Goal: Information Seeking & Learning: Find specific fact

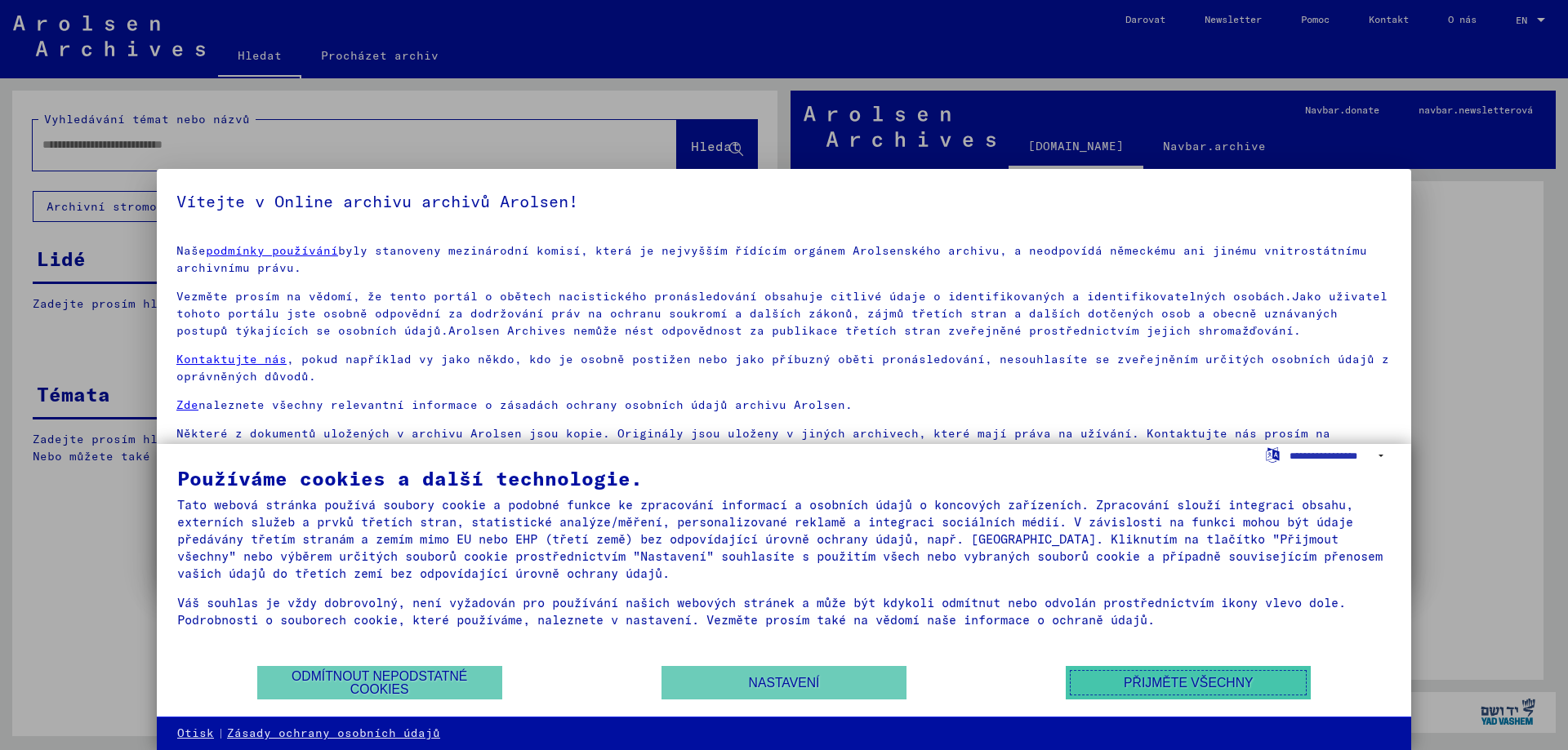
click at [1145, 686] on button "Přijměte všechny" at bounding box center [1188, 682] width 245 height 33
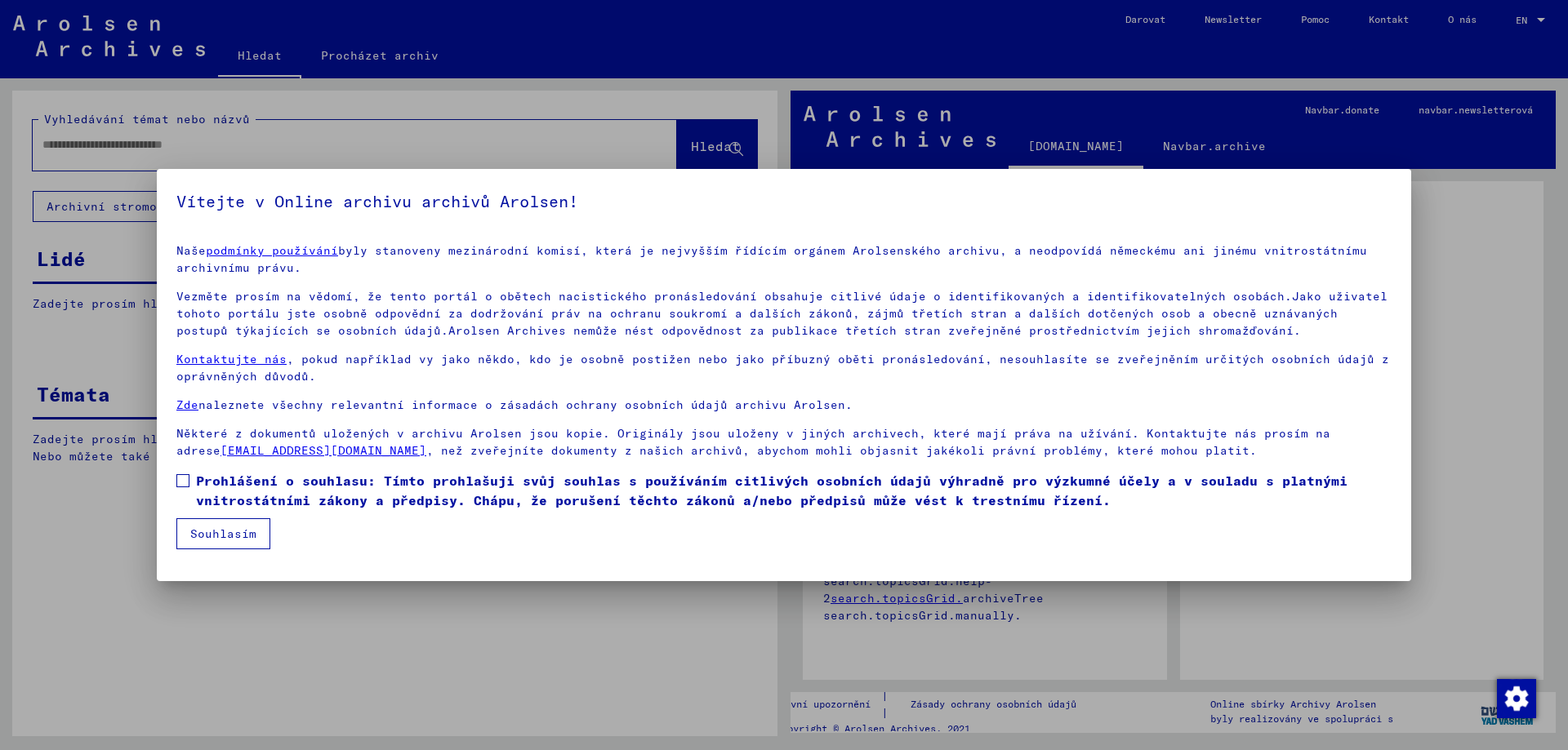
click at [221, 480] on span "Prohlášení o souhlasu: Tímto prohlašuji svůj souhlas s používáním citlivých oso…" at bounding box center [794, 490] width 1196 height 39
click at [227, 544] on button "Souhlasím" at bounding box center [223, 534] width 94 height 31
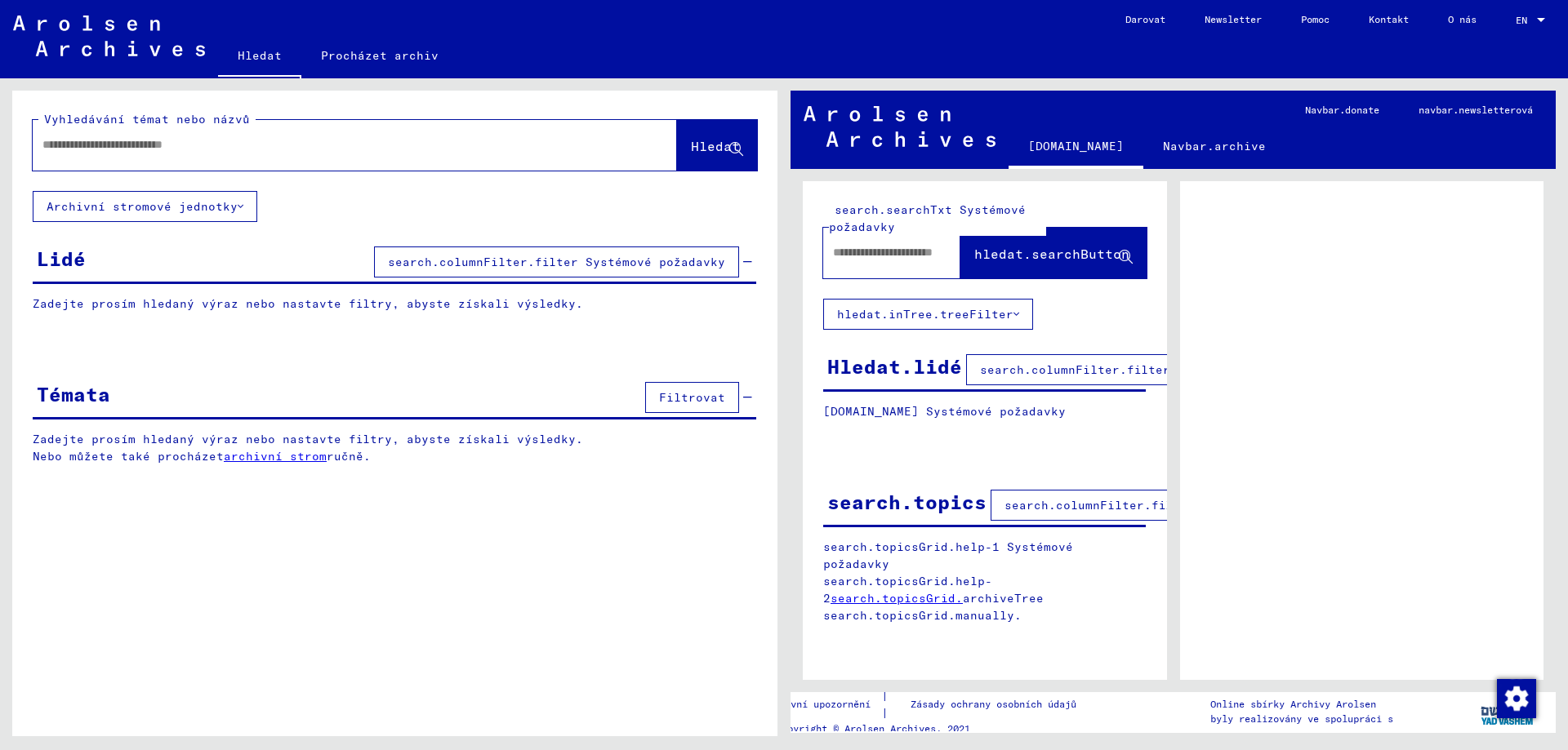
click at [203, 268] on div "Lidé search.columnFilter.filter Systémové požadavky" at bounding box center [393, 263] width 723 height 42
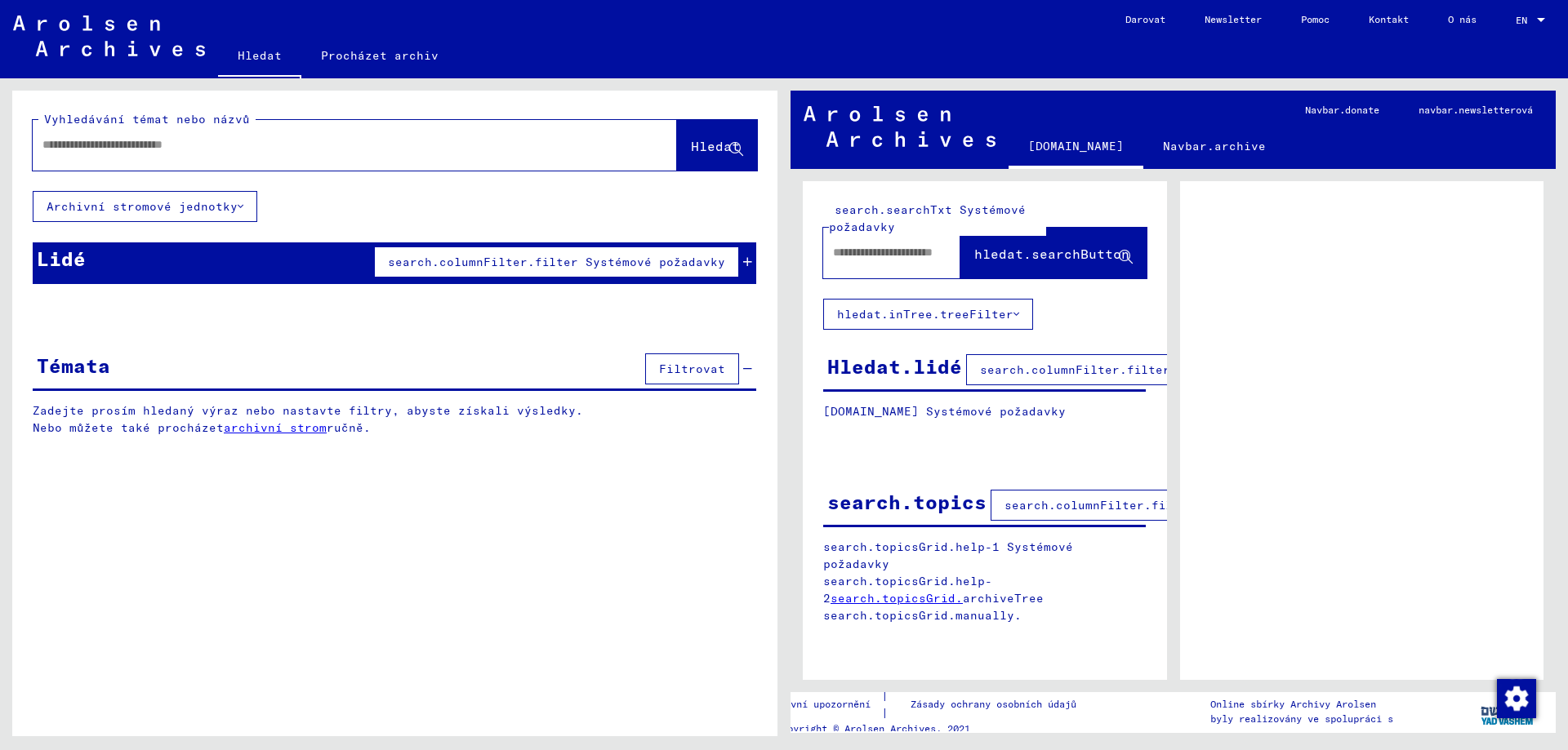
click at [181, 265] on div "Lidé search.columnFilter.filter Systémové požadavky" at bounding box center [393, 263] width 723 height 42
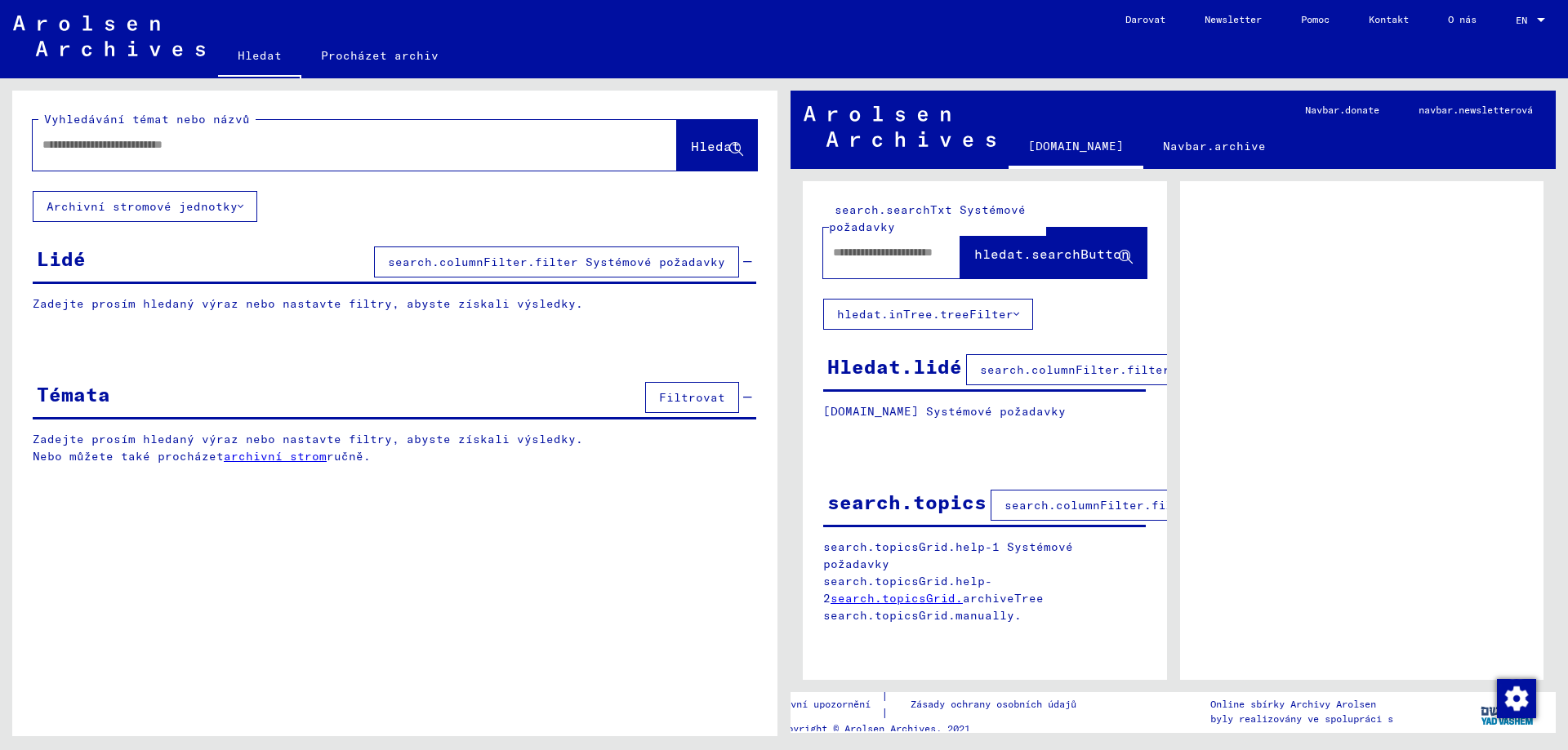
click at [335, 309] on p "Zadejte prosím hledaný výraz nebo nastavte filtry, abyste získali výsledky." at bounding box center [393, 304] width 723 height 17
click at [480, 255] on span "search.columnFilter.filter Systémové požadavky" at bounding box center [556, 261] width 337 height 14
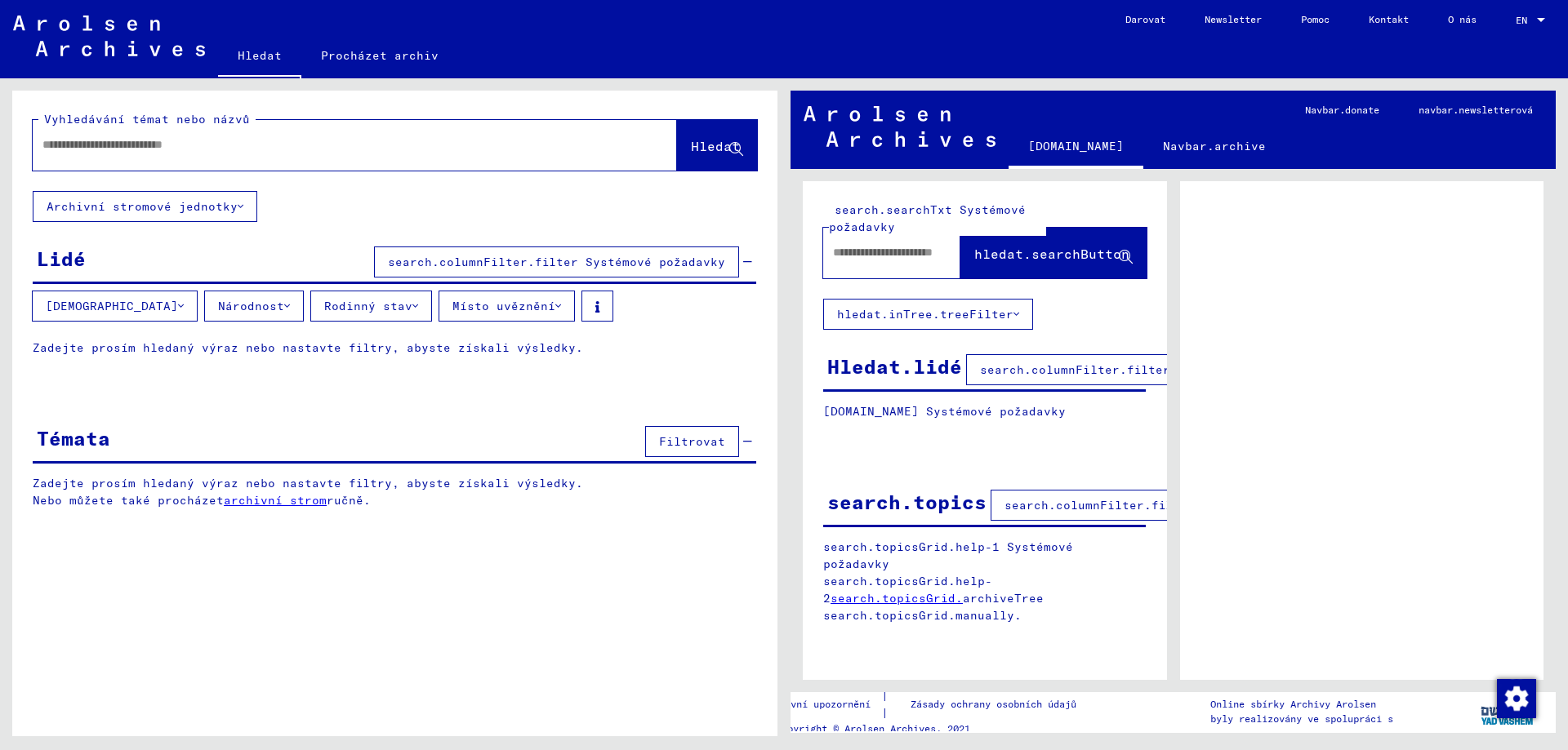
click at [105, 314] on button "[DEMOGRAPHIC_DATA]" at bounding box center [114, 306] width 166 height 31
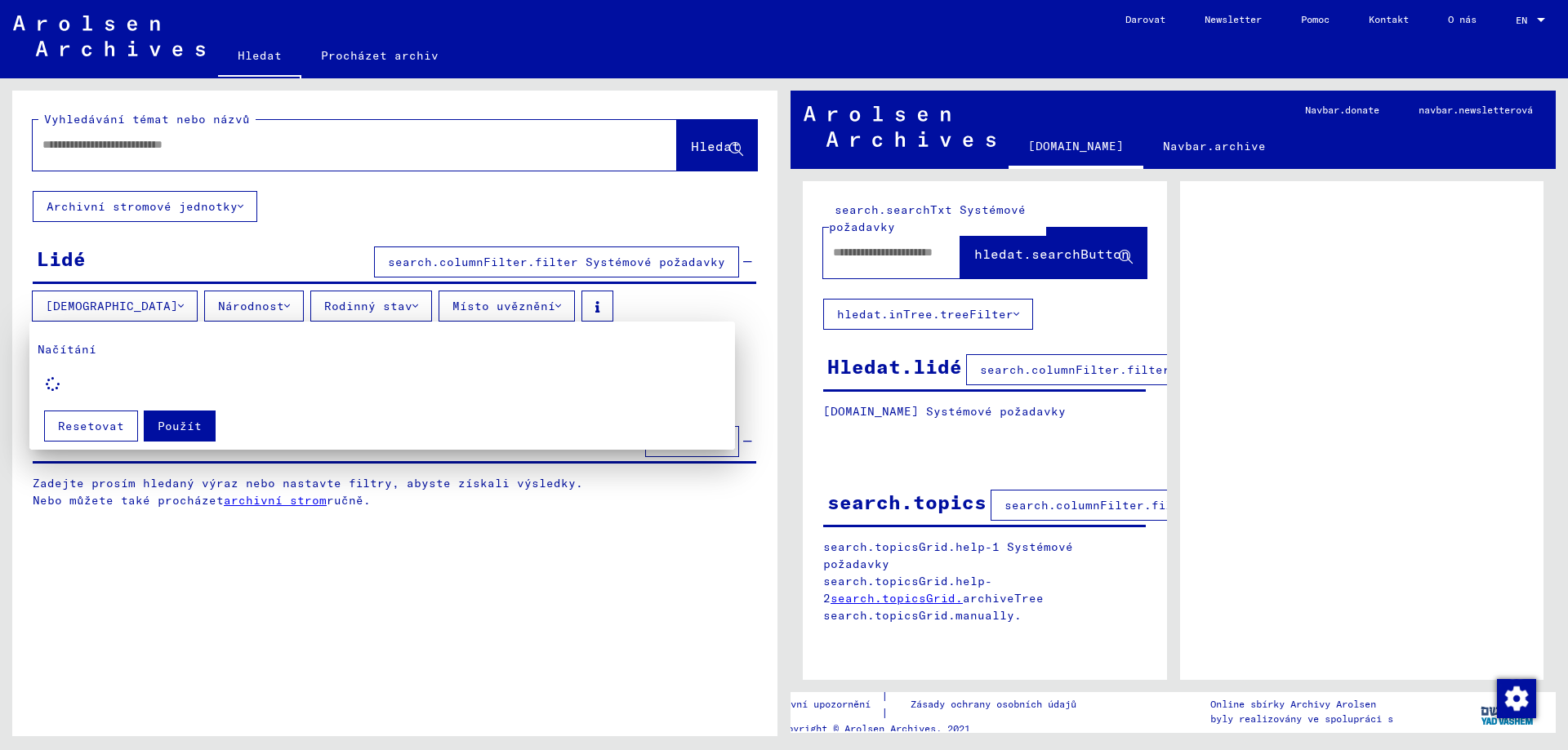
click at [114, 305] on div at bounding box center [784, 375] width 1568 height 750
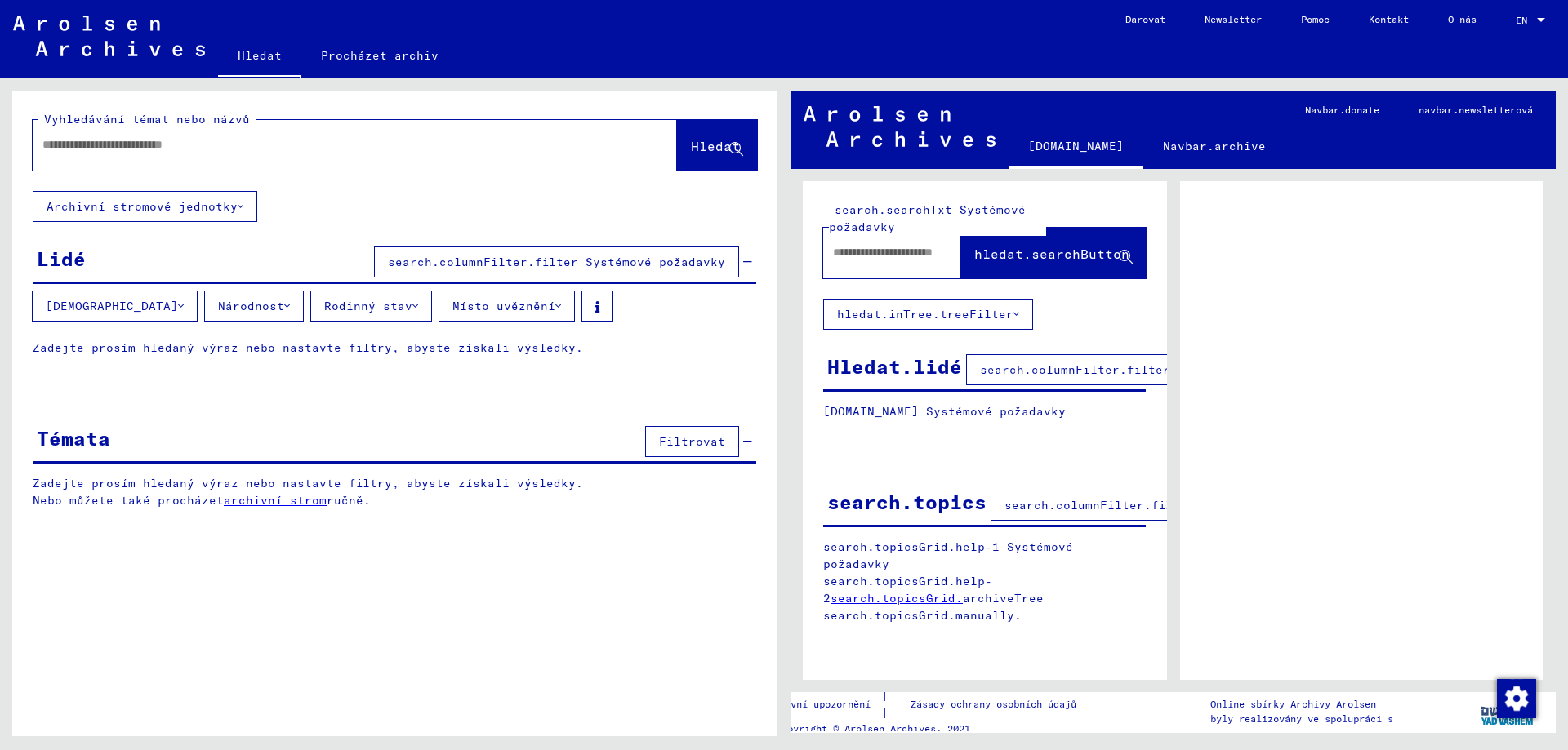
click at [114, 305] on button "[DEMOGRAPHIC_DATA]" at bounding box center [114, 306] width 166 height 31
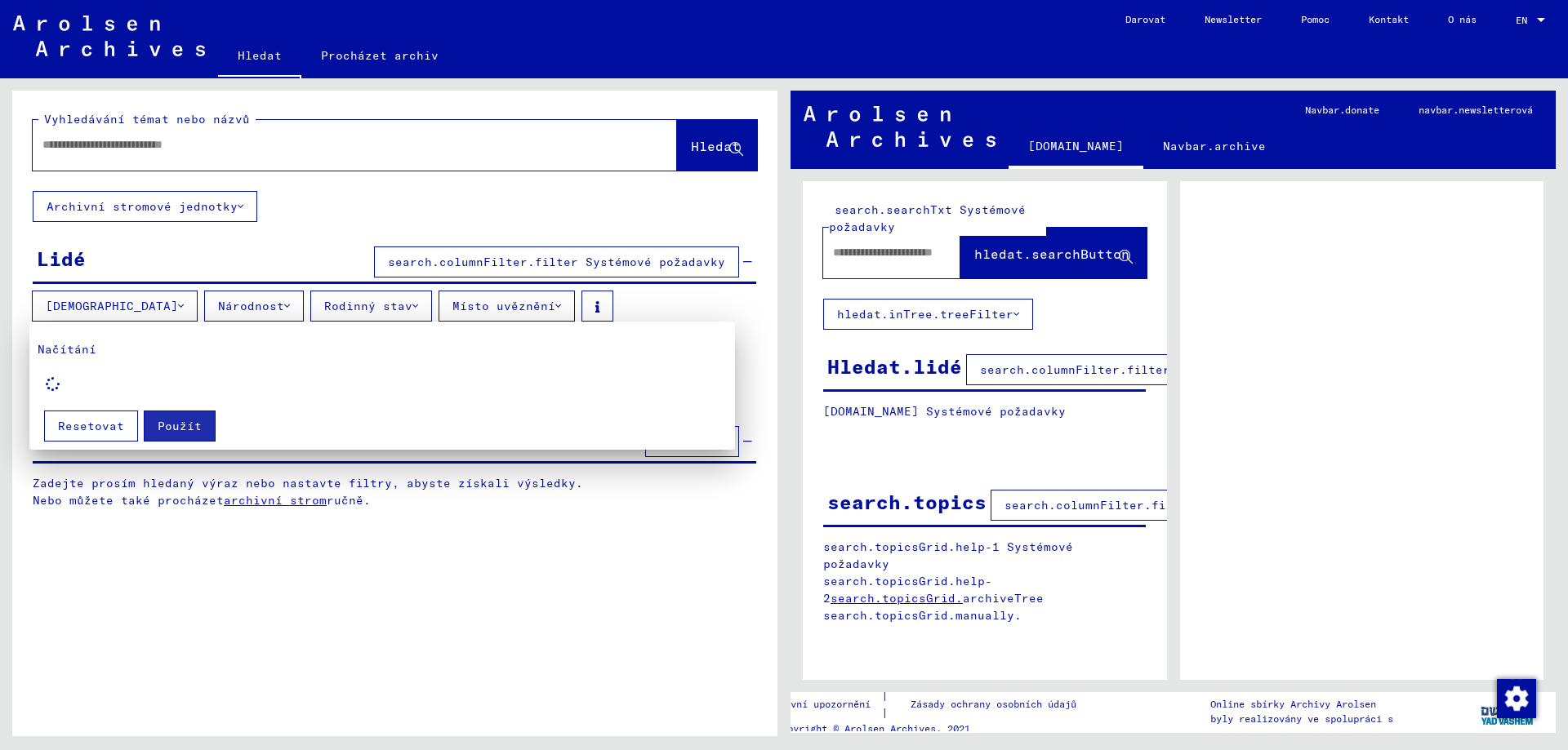
click at [114, 305] on div at bounding box center [784, 375] width 1568 height 750
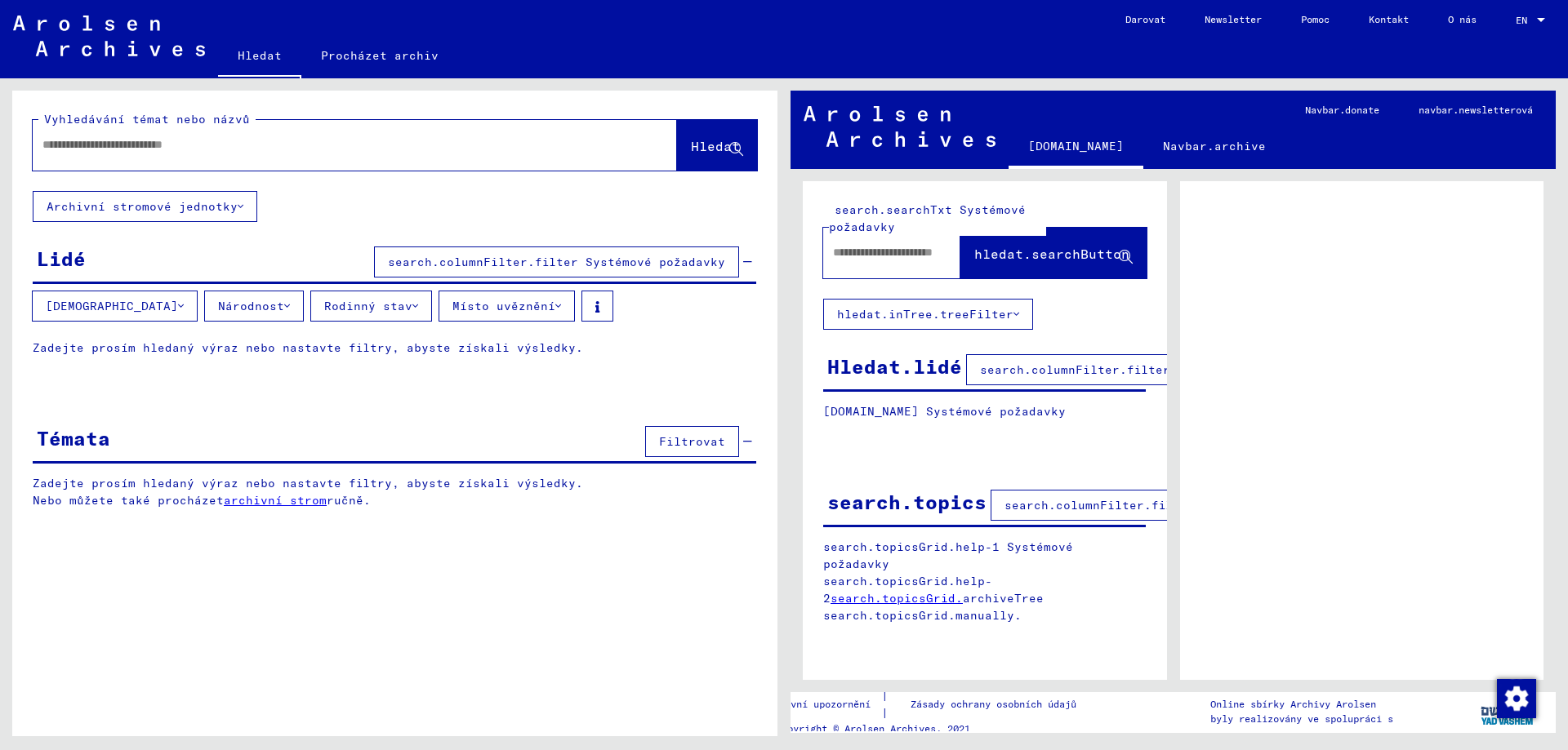
click at [222, 307] on button "Národnost" at bounding box center [254, 306] width 100 height 31
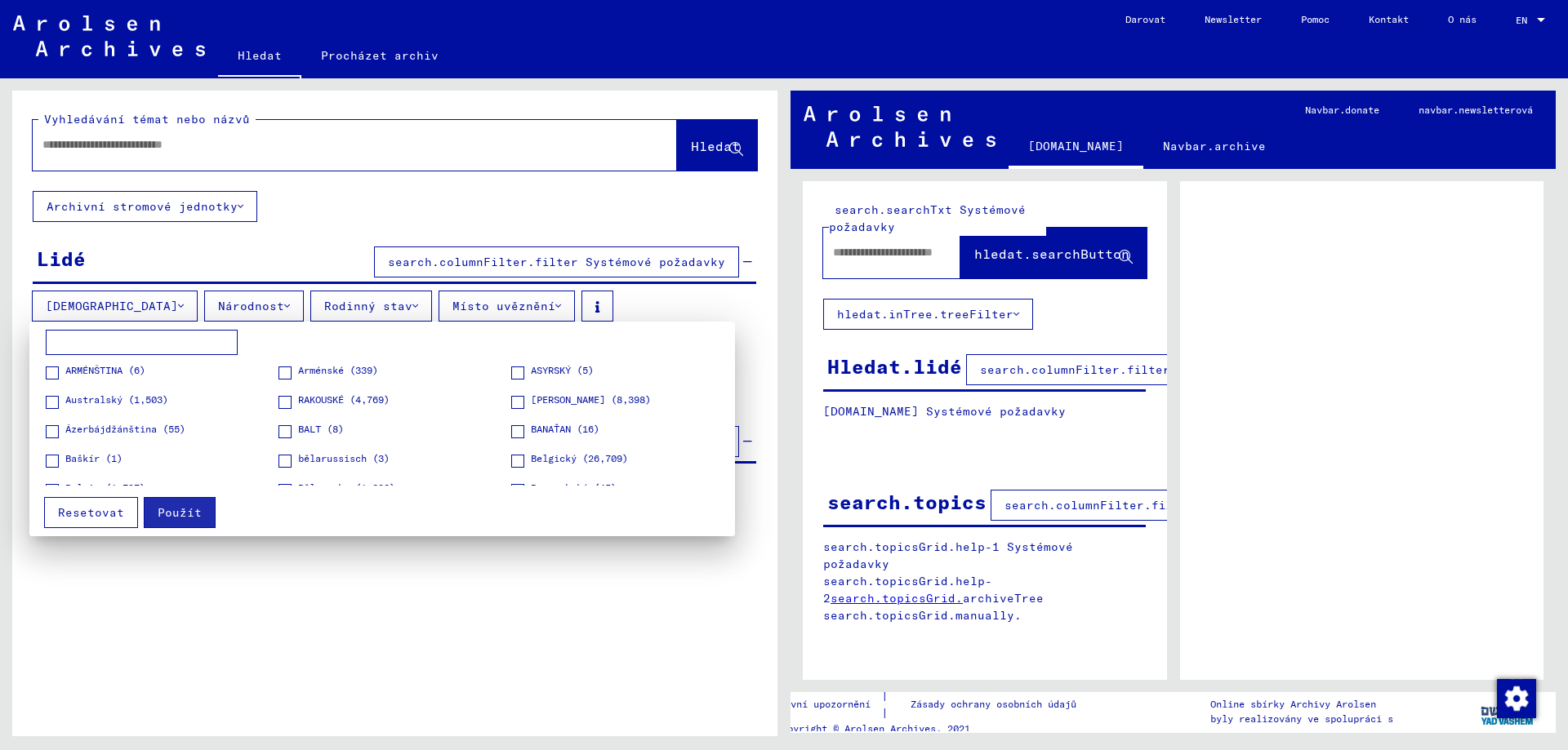
scroll to position [220, 0]
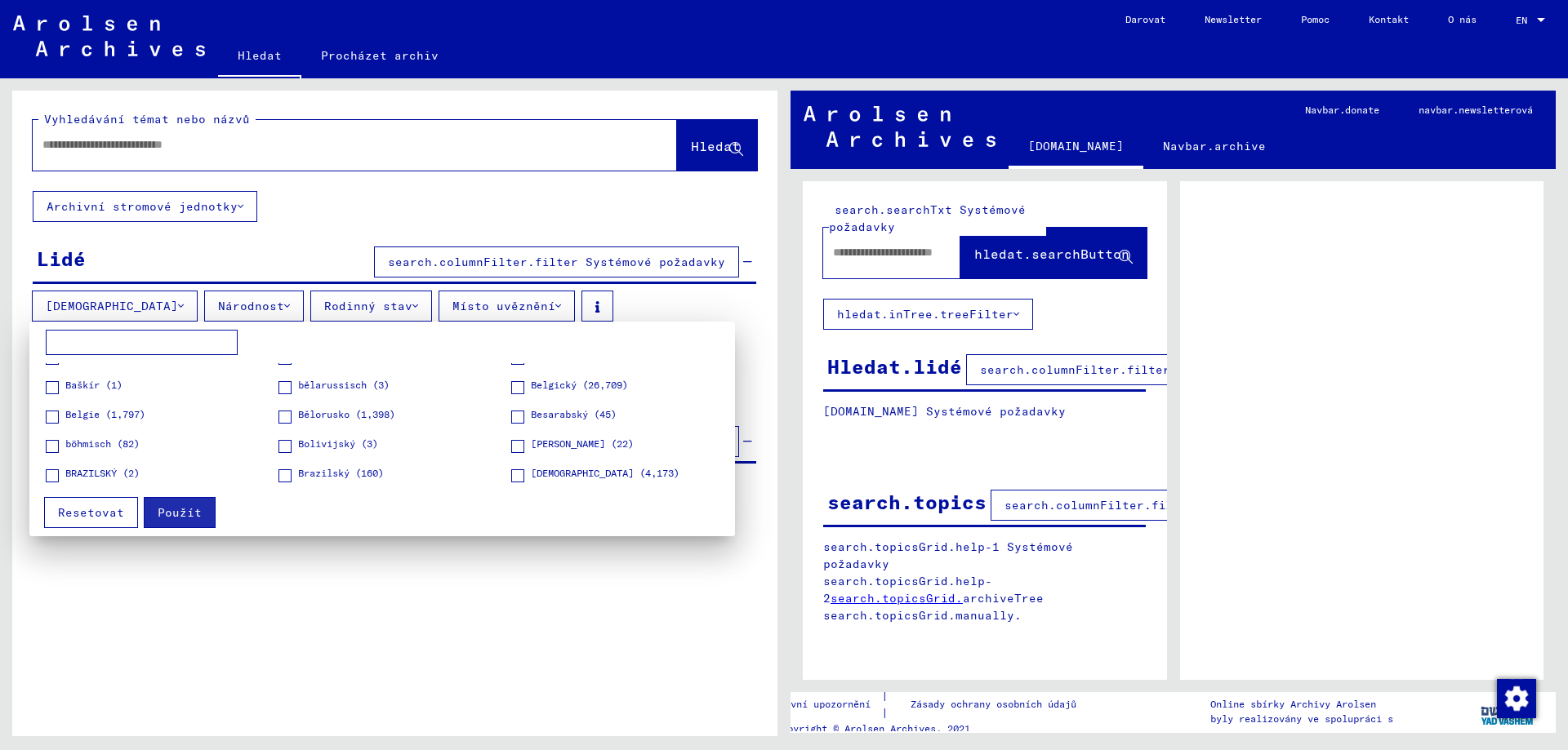
click at [106, 443] on span "böhmisch (82)" at bounding box center [102, 444] width 74 height 14
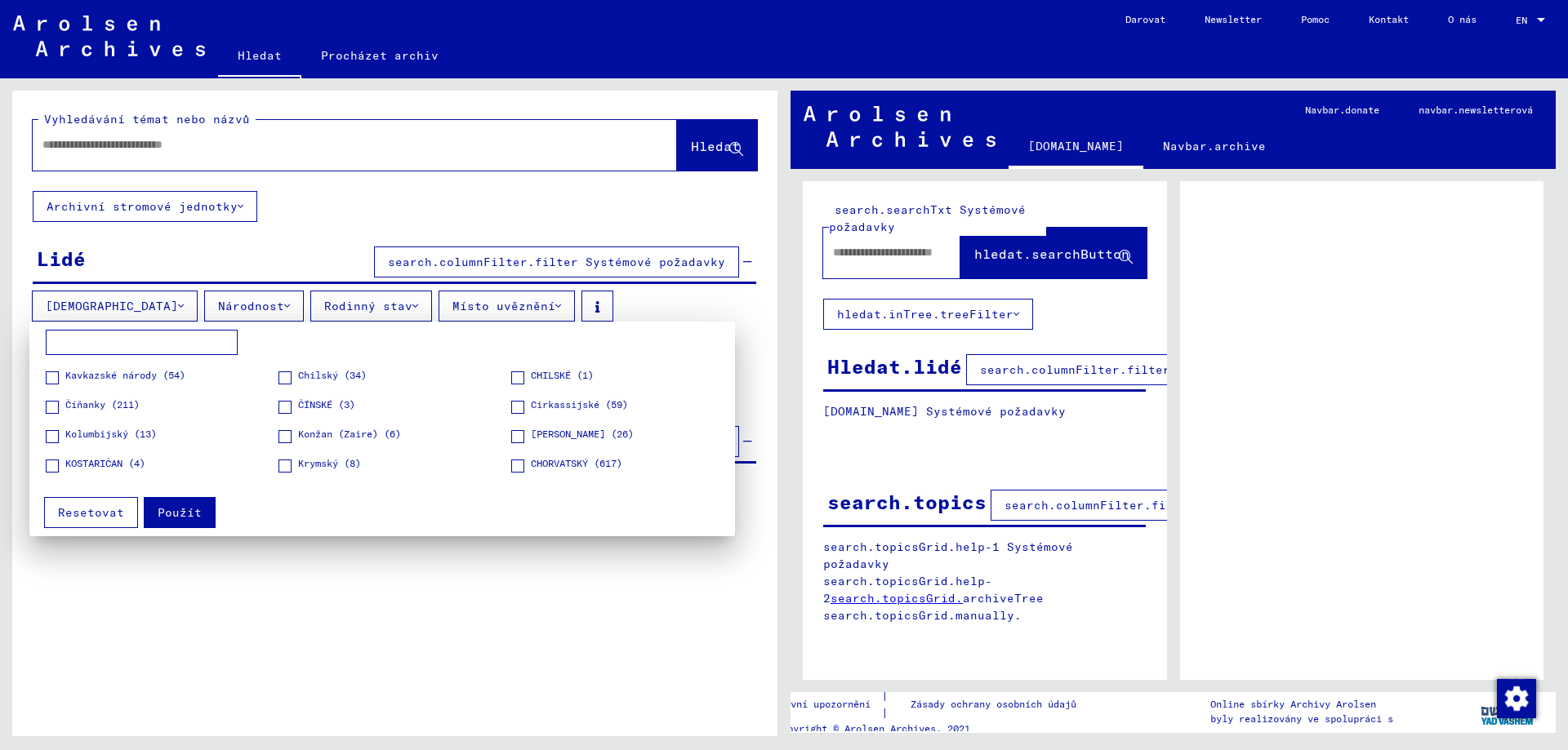
scroll to position [441, 0]
click at [515, 463] on span at bounding box center [517, 461] width 13 height 13
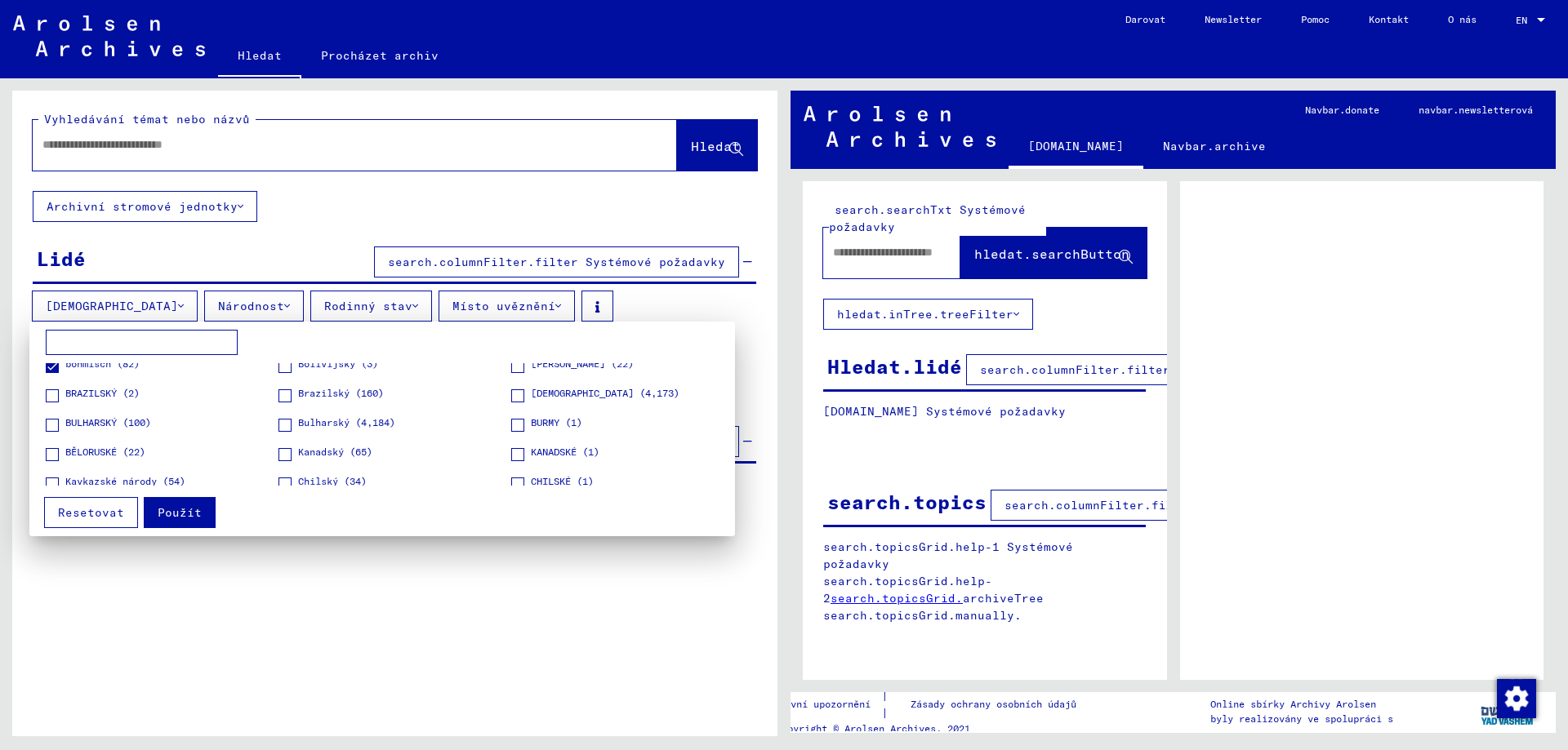
scroll to position [294, 0]
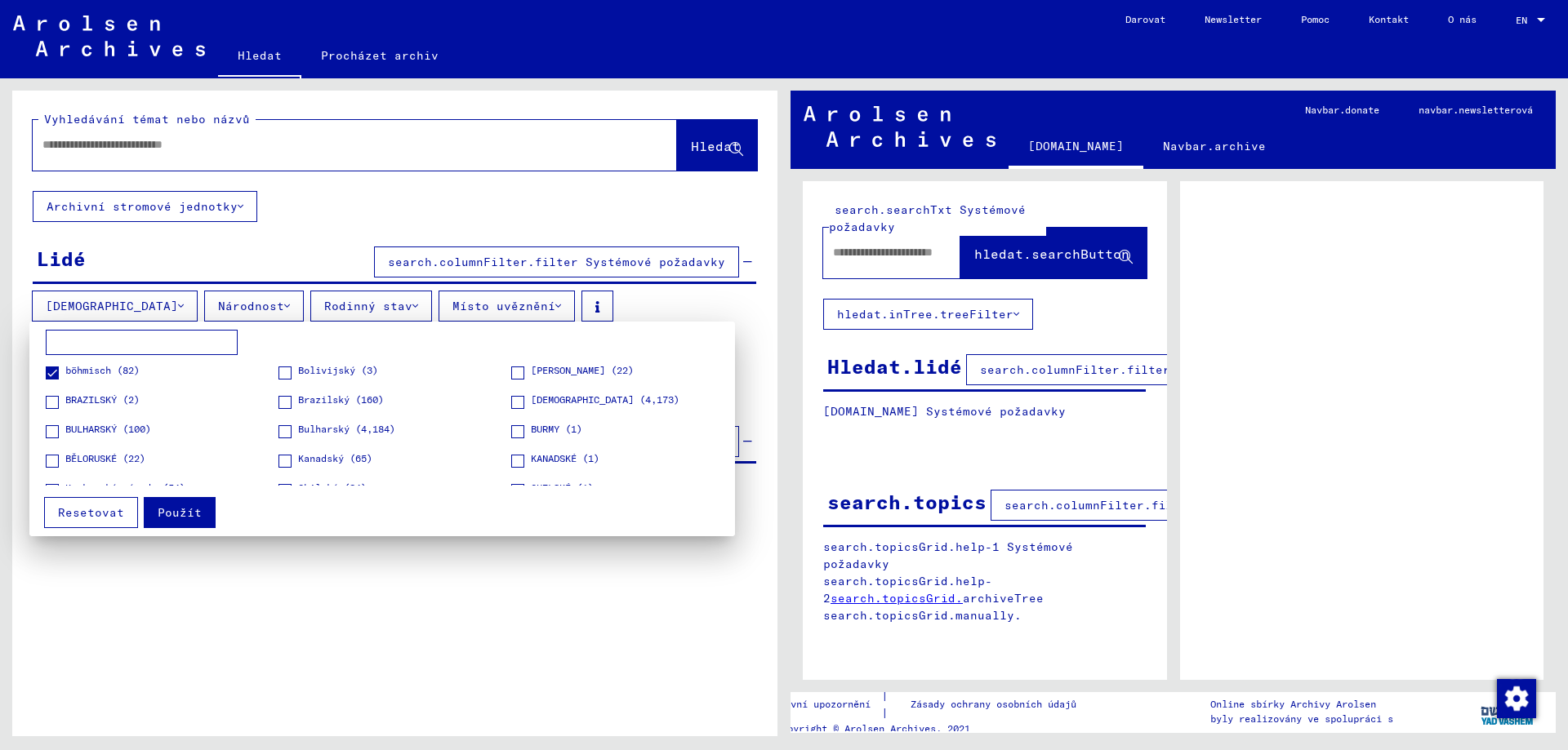
click at [84, 373] on span "böhmisch (82)" at bounding box center [102, 370] width 74 height 14
